Goal: Check status

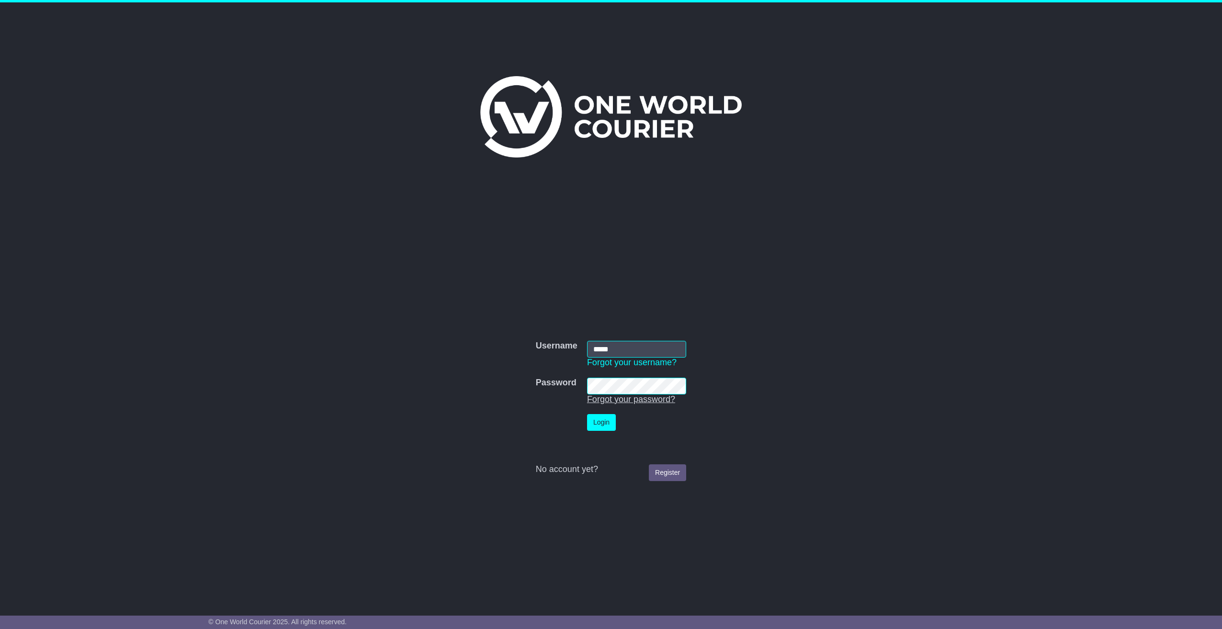
type input "**********"
click at [604, 419] on button "Login" at bounding box center [601, 422] width 29 height 17
